Goal: Information Seeking & Learning: Learn about a topic

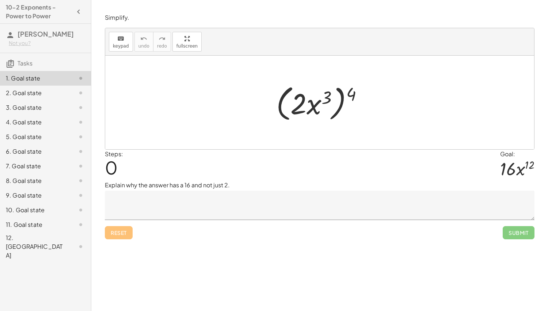
click at [513, 271] on div "Simplify. keyboard keypad undo undo redo redo fullscreen ( · 2 · x 3 ) 4 × Step…" at bounding box center [319, 155] width 457 height 311
click at [30, 95] on div "2. Goal state" at bounding box center [35, 92] width 59 height 9
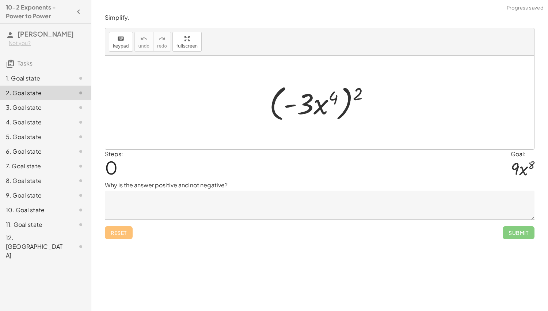
click at [30, 95] on div "2. Goal state" at bounding box center [35, 92] width 59 height 9
click at [29, 109] on div "3. Goal state" at bounding box center [35, 107] width 59 height 9
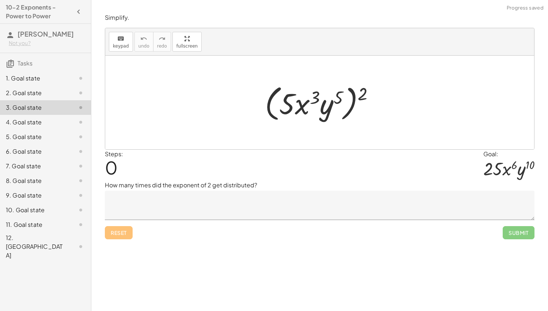
click at [29, 239] on div "12. [GEOGRAPHIC_DATA]" at bounding box center [35, 246] width 59 height 26
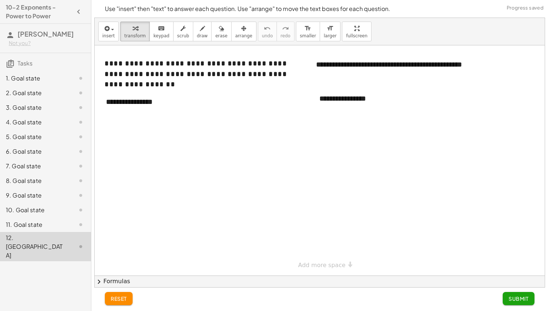
click at [28, 220] on div "11. Goal state" at bounding box center [35, 224] width 59 height 9
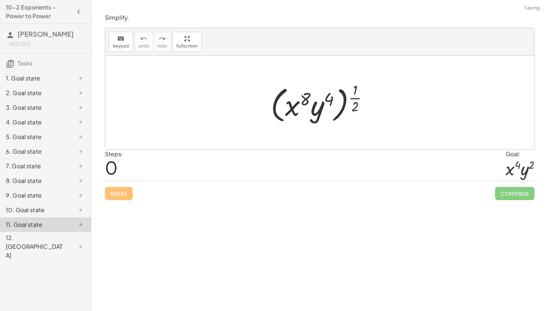
click at [21, 80] on div "1. Goal state" at bounding box center [35, 78] width 59 height 9
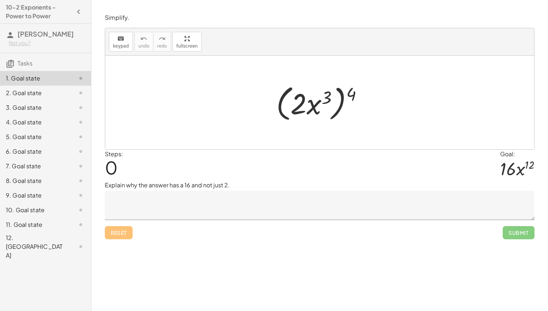
click at [489, 281] on div "Simplify. keyboard keypad undo undo redo redo fullscreen ( · 2 · x 3 ) 4 × Step…" at bounding box center [319, 155] width 457 height 311
click at [60, 92] on div "2. Goal state" at bounding box center [35, 92] width 59 height 9
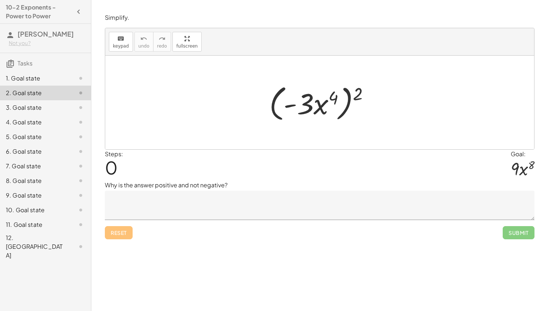
click at [61, 105] on div "3. Goal state" at bounding box center [35, 107] width 59 height 9
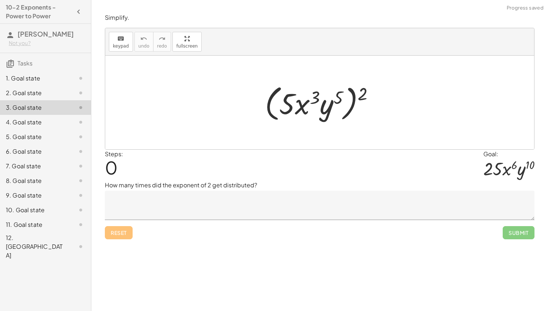
click at [43, 240] on div "12. [GEOGRAPHIC_DATA]" at bounding box center [35, 246] width 59 height 26
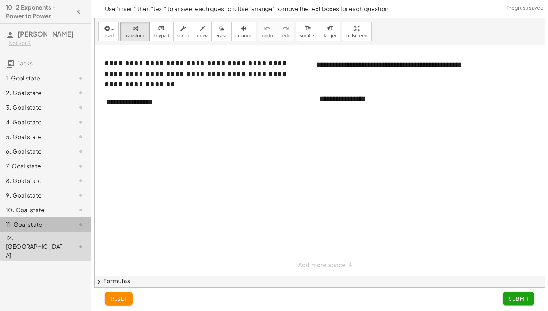
click at [45, 225] on div "11. Goal state" at bounding box center [35, 224] width 59 height 9
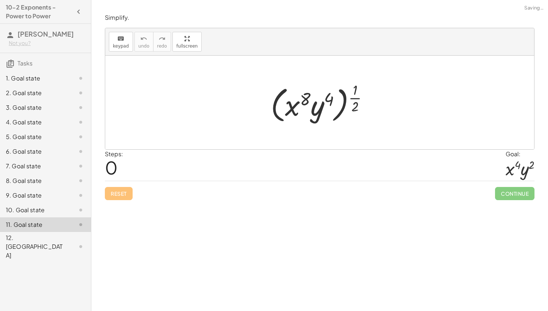
click at [46, 210] on div "10. Goal state" at bounding box center [35, 209] width 59 height 9
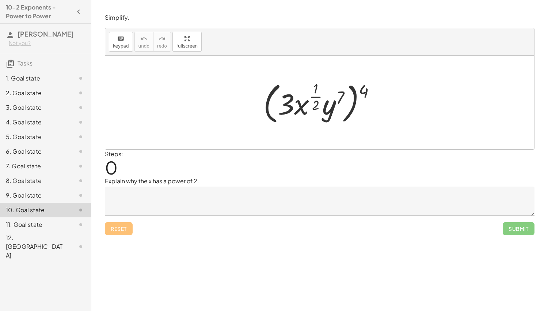
click at [396, 57] on div at bounding box center [319, 103] width 429 height 94
click at [27, 78] on div "1. Goal state" at bounding box center [35, 78] width 59 height 9
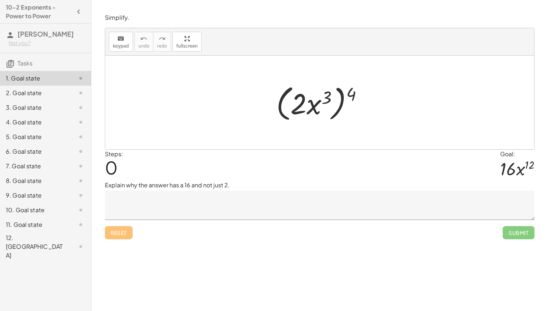
click at [49, 159] on div "5. Goal state" at bounding box center [45, 166] width 91 height 15
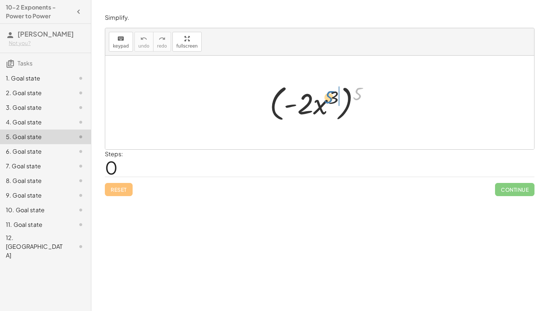
drag, startPoint x: 360, startPoint y: 95, endPoint x: 330, endPoint y: 99, distance: 29.8
click at [330, 99] on div at bounding box center [322, 103] width 113 height 42
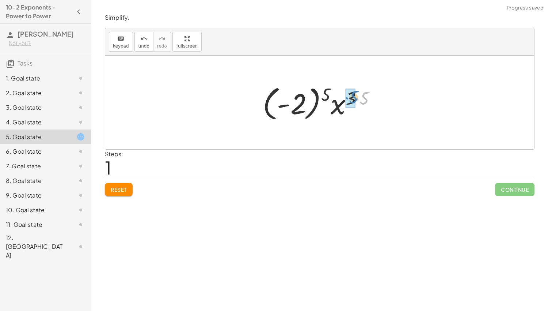
drag, startPoint x: 364, startPoint y: 100, endPoint x: 353, endPoint y: 99, distance: 11.4
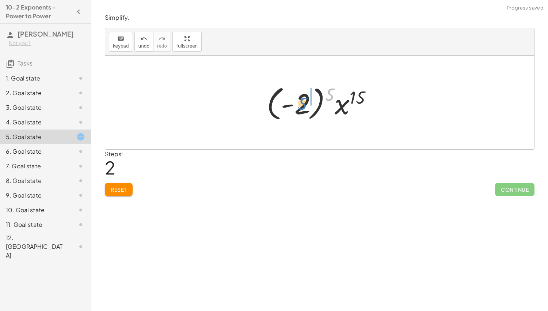
drag, startPoint x: 331, startPoint y: 93, endPoint x: 303, endPoint y: 102, distance: 29.6
click at [303, 102] on div at bounding box center [322, 102] width 118 height 41
drag, startPoint x: 346, startPoint y: 96, endPoint x: 317, endPoint y: 95, distance: 28.9
click at [317, 95] on div at bounding box center [323, 103] width 90 height 38
drag, startPoint x: 302, startPoint y: 102, endPoint x: 313, endPoint y: 94, distance: 13.2
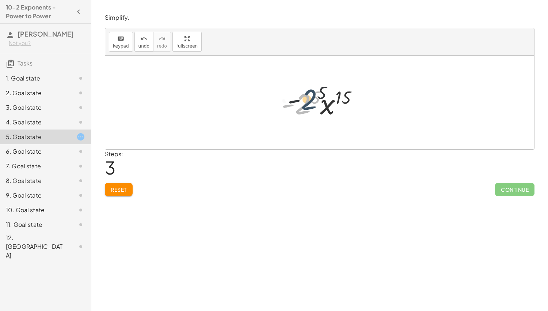
click at [313, 94] on div at bounding box center [323, 103] width 90 height 38
drag, startPoint x: 326, startPoint y: 103, endPoint x: 302, endPoint y: 103, distance: 24.5
click at [302, 103] on div at bounding box center [323, 103] width 90 height 38
drag, startPoint x: 303, startPoint y: 104, endPoint x: 332, endPoint y: 103, distance: 28.5
click at [332, 103] on div at bounding box center [323, 103] width 90 height 38
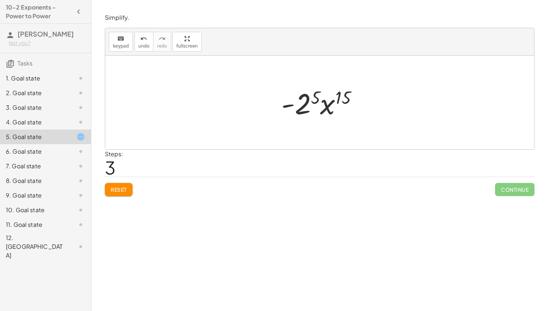
click at [117, 193] on button "Reset" at bounding box center [119, 189] width 28 height 13
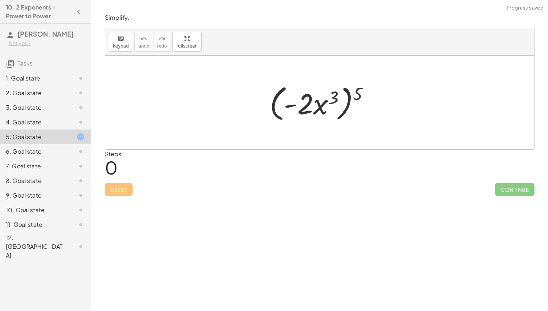
drag, startPoint x: 360, startPoint y: 93, endPoint x: 363, endPoint y: 91, distance: 3.8
click at [338, 95] on div at bounding box center [322, 103] width 113 height 42
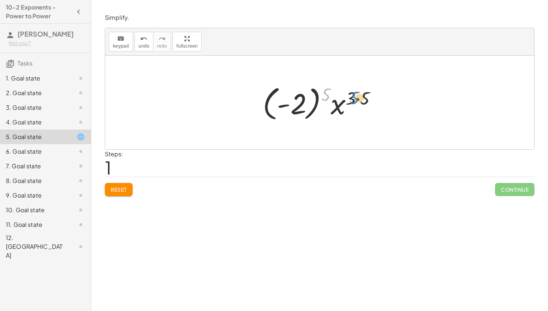
drag, startPoint x: 324, startPoint y: 93, endPoint x: 353, endPoint y: 97, distance: 29.4
click at [353, 97] on div at bounding box center [322, 102] width 126 height 41
drag, startPoint x: 365, startPoint y: 99, endPoint x: 354, endPoint y: 98, distance: 10.7
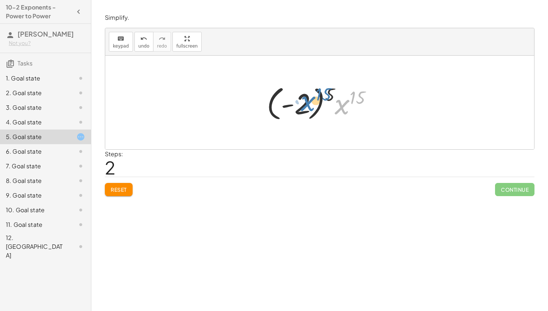
drag, startPoint x: 339, startPoint y: 107, endPoint x: 304, endPoint y: 104, distance: 35.6
click at [304, 104] on div at bounding box center [322, 102] width 118 height 41
drag, startPoint x: 330, startPoint y: 93, endPoint x: 359, endPoint y: 95, distance: 29.0
click at [359, 95] on div at bounding box center [322, 102] width 118 height 41
drag, startPoint x: 304, startPoint y: 103, endPoint x: 362, endPoint y: 101, distance: 58.2
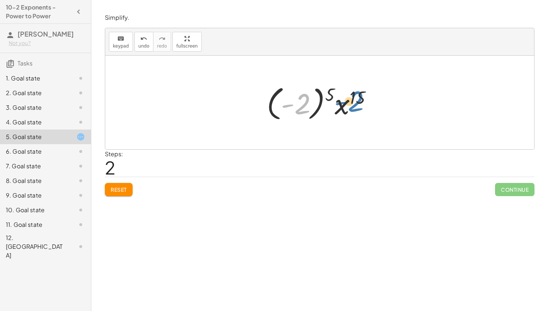
click at [362, 101] on div at bounding box center [322, 102] width 118 height 41
drag, startPoint x: 345, startPoint y: 107, endPoint x: 315, endPoint y: 104, distance: 29.8
click at [315, 104] on div at bounding box center [322, 102] width 118 height 41
click at [125, 190] on span "Reset" at bounding box center [119, 189] width 16 height 7
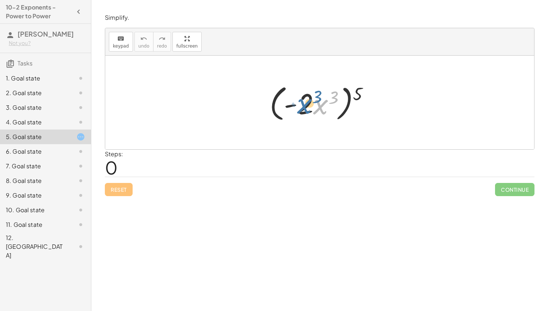
drag, startPoint x: 320, startPoint y: 109, endPoint x: 303, endPoint y: 109, distance: 16.8
click at [303, 109] on div at bounding box center [322, 103] width 113 height 42
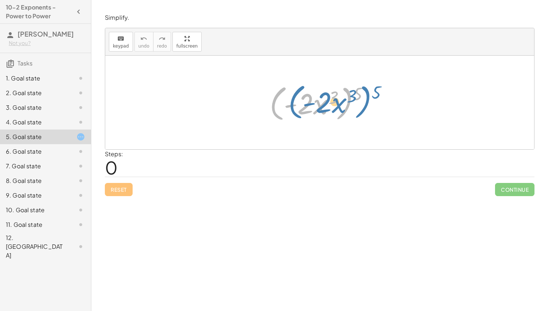
drag, startPoint x: 349, startPoint y: 94, endPoint x: 370, endPoint y: 92, distance: 21.3
click at [370, 92] on div at bounding box center [322, 103] width 113 height 42
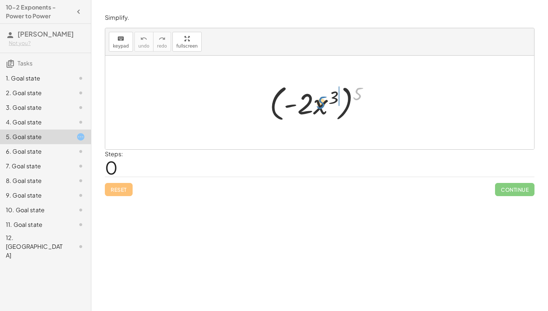
drag, startPoint x: 360, startPoint y: 91, endPoint x: 324, endPoint y: 101, distance: 38.1
click at [324, 101] on div at bounding box center [322, 103] width 113 height 42
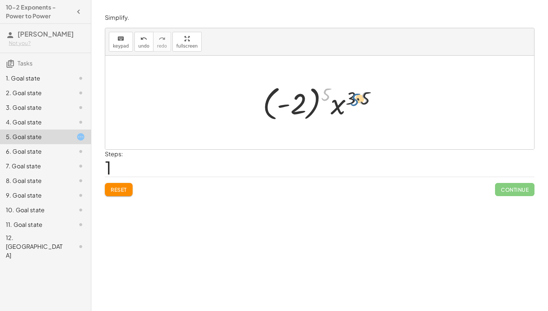
drag, startPoint x: 326, startPoint y: 91, endPoint x: 355, endPoint y: 96, distance: 29.7
click at [355, 96] on div at bounding box center [322, 102] width 126 height 41
drag, startPoint x: 365, startPoint y: 100, endPoint x: 350, endPoint y: 99, distance: 15.4
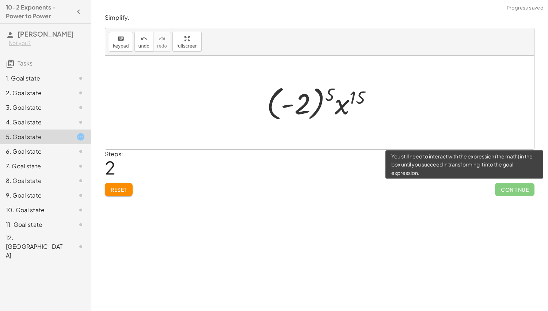
click at [502, 186] on span "Continue" at bounding box center [514, 189] width 39 height 13
click at [509, 190] on span "Continue" at bounding box center [514, 189] width 39 height 13
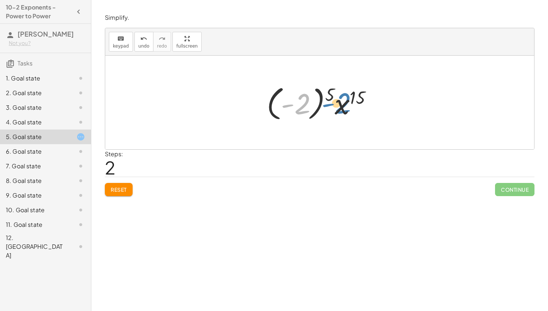
drag, startPoint x: 301, startPoint y: 103, endPoint x: 342, endPoint y: 102, distance: 41.7
click at [342, 102] on div at bounding box center [322, 102] width 118 height 41
drag, startPoint x: 330, startPoint y: 92, endPoint x: 356, endPoint y: 95, distance: 25.7
click at [356, 95] on div at bounding box center [322, 102] width 118 height 41
drag, startPoint x: 330, startPoint y: 92, endPoint x: 343, endPoint y: 107, distance: 20.2
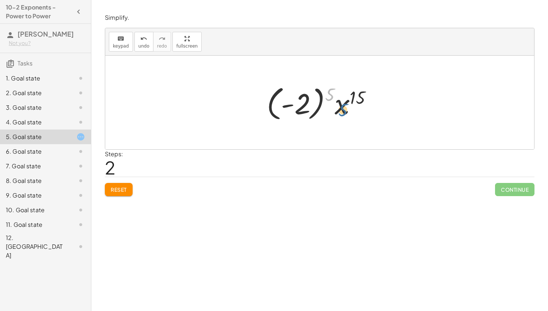
click at [343, 107] on div at bounding box center [322, 102] width 118 height 41
click at [38, 150] on div "6. Goal state" at bounding box center [35, 151] width 59 height 9
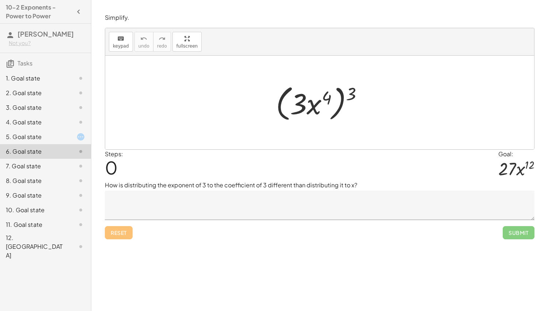
click at [154, 69] on div at bounding box center [319, 103] width 429 height 94
drag, startPoint x: 327, startPoint y: 97, endPoint x: 355, endPoint y: 91, distance: 28.6
click at [355, 91] on div at bounding box center [322, 103] width 101 height 42
drag, startPoint x: 354, startPoint y: 90, endPoint x: 329, endPoint y: 93, distance: 24.7
click at [329, 93] on div at bounding box center [322, 103] width 101 height 42
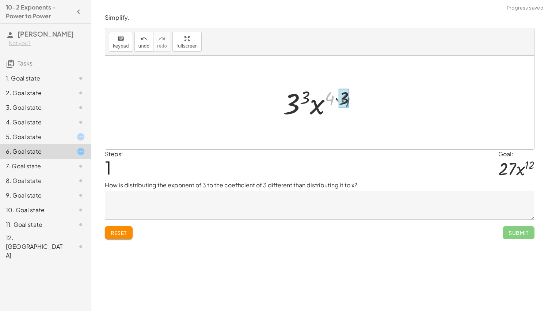
drag, startPoint x: 333, startPoint y: 94, endPoint x: 349, endPoint y: 95, distance: 16.2
click at [349, 95] on div at bounding box center [323, 103] width 86 height 38
drag, startPoint x: 338, startPoint y: 95, endPoint x: 308, endPoint y: 95, distance: 30.0
click at [308, 95] on div at bounding box center [323, 103] width 78 height 38
drag, startPoint x: 319, startPoint y: 105, endPoint x: 322, endPoint y: 109, distance: 4.9
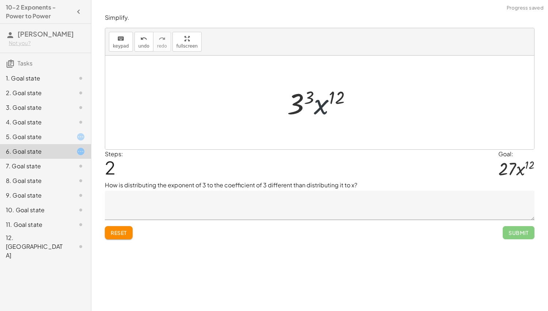
click at [303, 104] on div at bounding box center [323, 103] width 78 height 38
drag, startPoint x: 322, startPoint y: 109, endPoint x: 288, endPoint y: 106, distance: 34.5
drag, startPoint x: 309, startPoint y: 96, endPoint x: 341, endPoint y: 94, distance: 32.2
click at [341, 94] on div at bounding box center [323, 103] width 78 height 38
drag, startPoint x: 331, startPoint y: 110, endPoint x: 290, endPoint y: 107, distance: 41.0
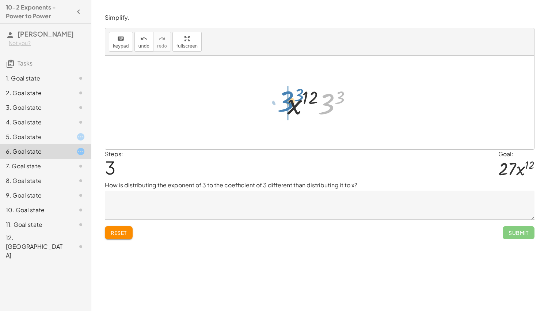
click at [290, 107] on div at bounding box center [323, 103] width 78 height 38
drag, startPoint x: 321, startPoint y: 107, endPoint x: 297, endPoint y: 103, distance: 24.0
click at [297, 103] on div at bounding box center [323, 103] width 78 height 38
click at [128, 233] on button "Reset" at bounding box center [119, 232] width 28 height 13
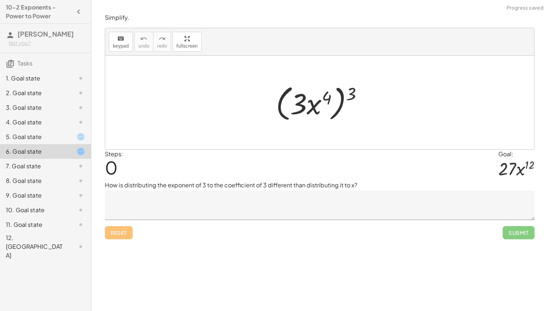
click at [80, 78] on icon at bounding box center [80, 78] width 9 height 9
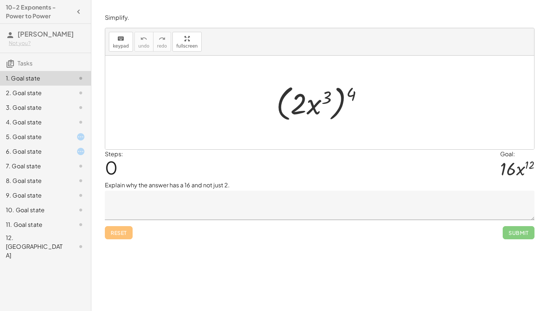
click at [62, 193] on div "9. Goal state" at bounding box center [35, 195] width 59 height 9
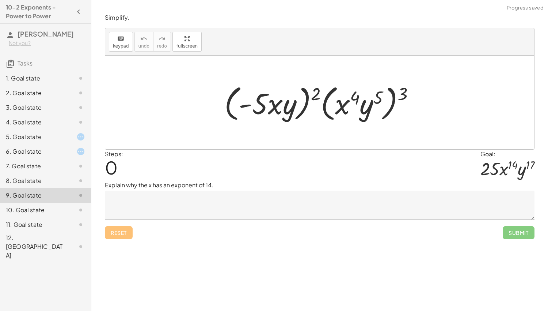
click at [55, 77] on div "1. Goal state" at bounding box center [35, 78] width 59 height 9
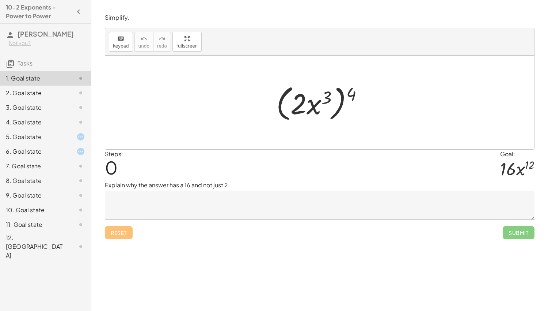
click at [120, 212] on textarea at bounding box center [320, 204] width 430 height 29
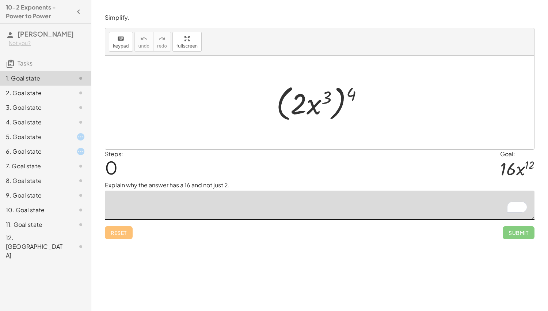
click at [51, 196] on div "9. Goal state" at bounding box center [35, 195] width 59 height 9
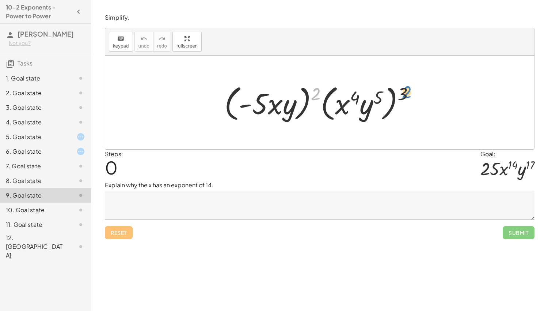
drag, startPoint x: 317, startPoint y: 94, endPoint x: 408, endPoint y: 92, distance: 91.4
click at [408, 92] on div at bounding box center [322, 103] width 203 height 42
drag, startPoint x: 379, startPoint y: 95, endPoint x: 356, endPoint y: 94, distance: 23.0
click at [356, 94] on div at bounding box center [322, 103] width 203 height 42
click at [62, 208] on div "10. Goal state" at bounding box center [35, 209] width 59 height 9
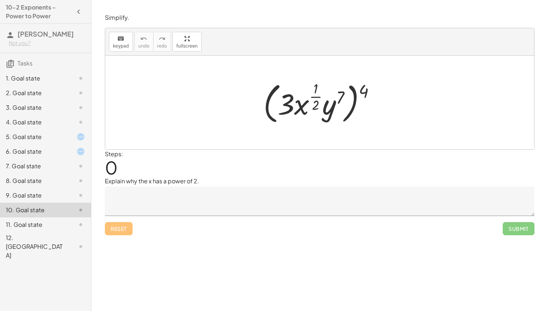
click at [48, 225] on div "11. Goal state" at bounding box center [35, 224] width 59 height 9
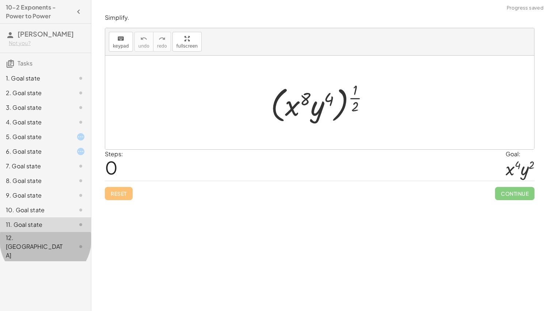
click at [50, 235] on div "12. [GEOGRAPHIC_DATA]" at bounding box center [35, 246] width 59 height 26
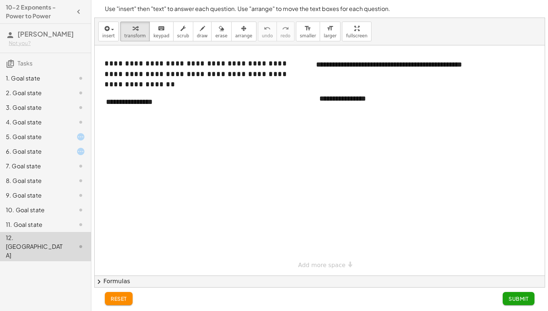
click at [47, 82] on div "1. Goal state" at bounding box center [35, 78] width 59 height 9
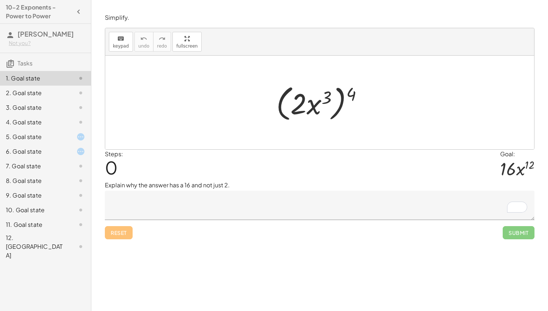
click at [48, 165] on div "7. Goal state" at bounding box center [35, 166] width 59 height 9
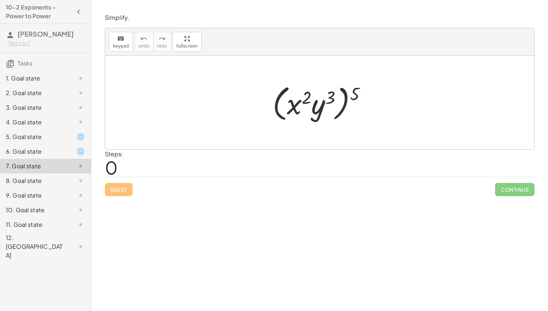
click at [39, 155] on div "6. Goal state" at bounding box center [35, 151] width 59 height 9
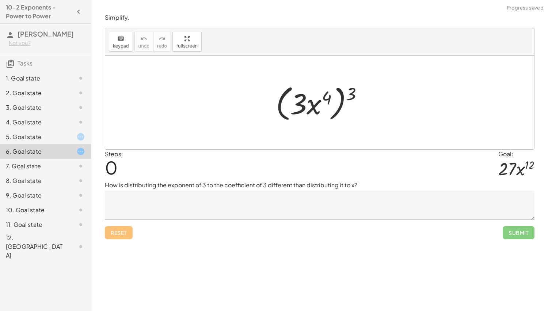
click at [48, 184] on div "8. Goal state" at bounding box center [35, 180] width 59 height 9
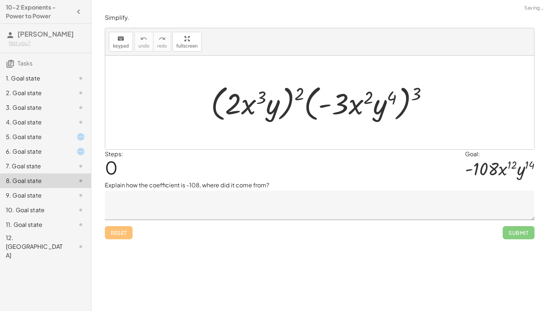
click at [56, 193] on div "9. Goal state" at bounding box center [35, 195] width 59 height 9
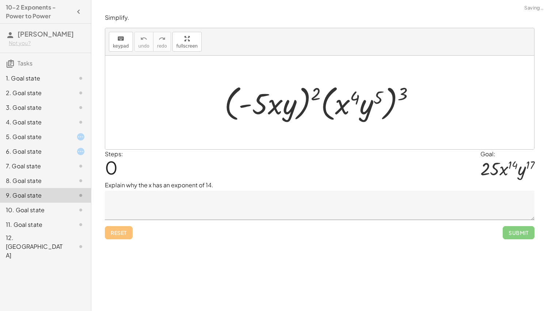
click at [61, 207] on div "10. Goal state" at bounding box center [35, 209] width 59 height 9
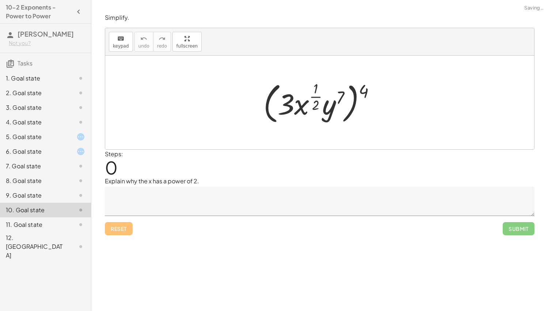
click at [68, 221] on div at bounding box center [75, 224] width 20 height 9
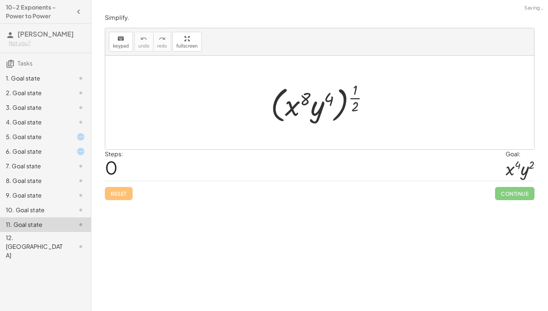
click at [69, 242] on div at bounding box center [75, 246] width 20 height 9
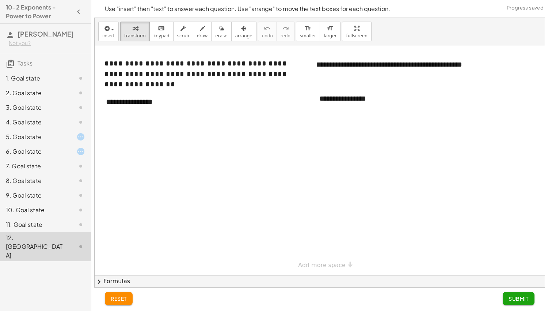
click at [46, 80] on div "1. Goal state" at bounding box center [35, 78] width 59 height 9
